Goal: Communication & Community: Share content

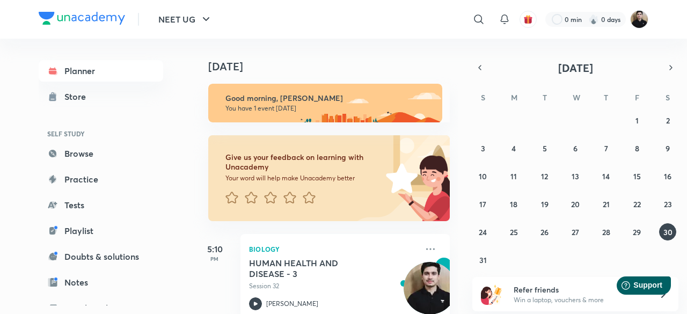
click at [640, 26] on img at bounding box center [639, 19] width 18 height 18
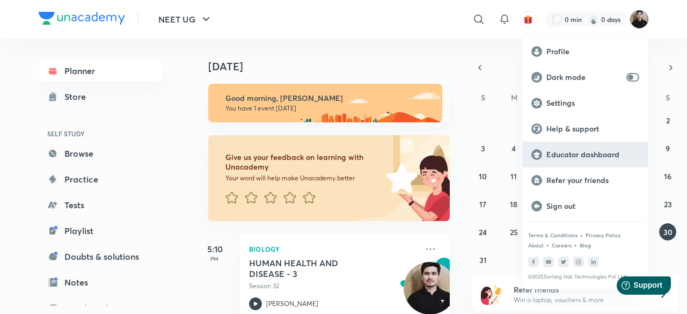
click at [579, 154] on p "Educator dashboard" at bounding box center [592, 155] width 93 height 10
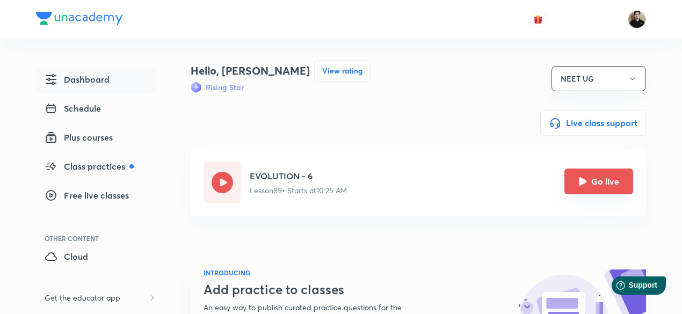
click at [582, 184] on icon "Go live" at bounding box center [583, 181] width 8 height 8
